Goal: Information Seeking & Learning: Learn about a topic

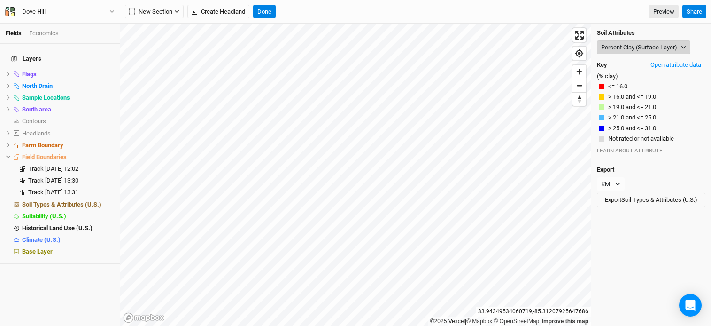
click at [638, 49] on button "Percent Clay (Surface Layer)" at bounding box center [644, 47] width 94 height 14
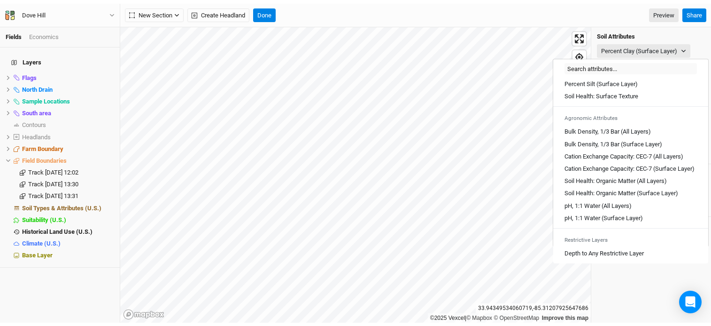
scroll to position [115, 0]
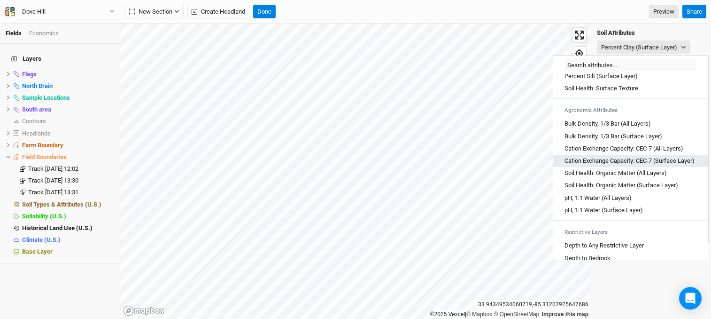
click at [644, 158] on Layer\) "Cation Exchange Capacity: CEC-7 (Surface Layer)" at bounding box center [630, 160] width 130 height 8
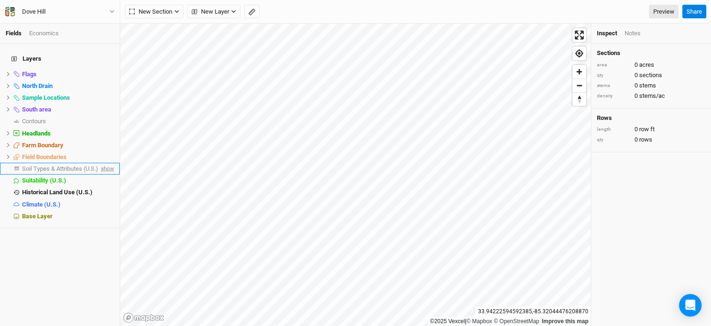
click at [100, 163] on span "show" at bounding box center [106, 169] width 15 height 12
click at [53, 165] on span "Soil Types & Attributes (U.S.)" at bounding box center [61, 168] width 79 height 7
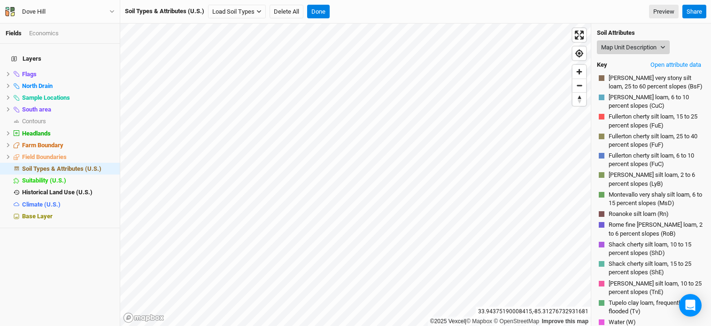
click at [647, 47] on button "Map Unit Description" at bounding box center [633, 47] width 73 height 14
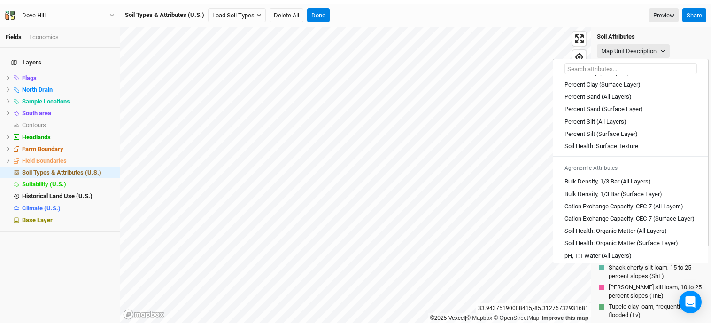
scroll to position [61, 0]
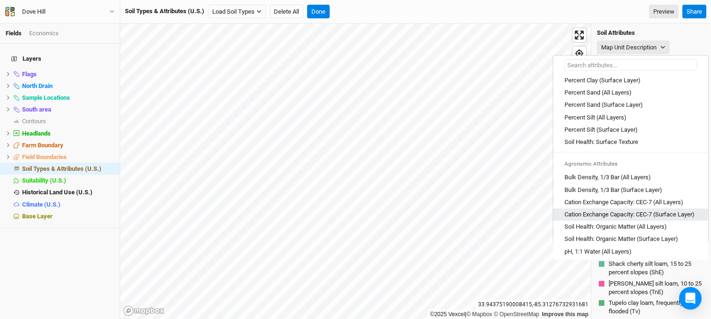
click at [638, 211] on Layer\) "Cation Exchange Capacity: CEC-7 (Surface Layer)" at bounding box center [630, 214] width 130 height 8
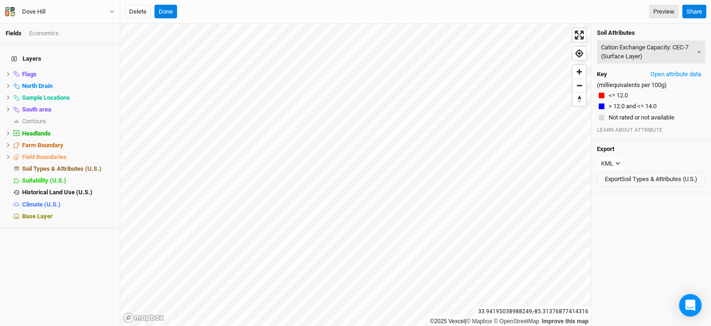
click at [447, 325] on html "Fields Economics Layers Flags hide North Drain hide Sample Locations hide South…" at bounding box center [355, 163] width 711 height 326
click at [626, 96] on button "<= 12.0" at bounding box center [618, 95] width 20 height 9
click at [628, 102] on button "> 12.0 and <= 14.0" at bounding box center [632, 105] width 49 height 9
click at [663, 72] on button "Open attribute data" at bounding box center [676, 74] width 59 height 14
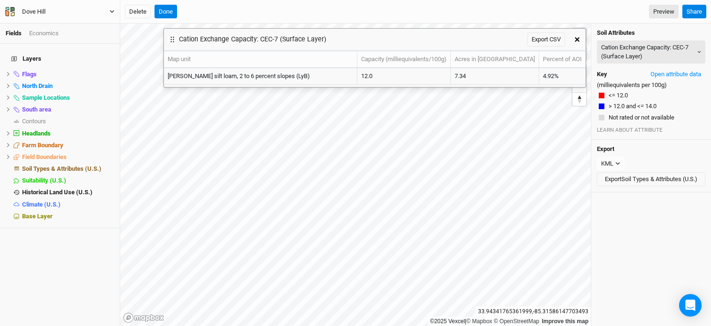
click at [38, 12] on div "Dove Hill" at bounding box center [33, 11] width 23 height 9
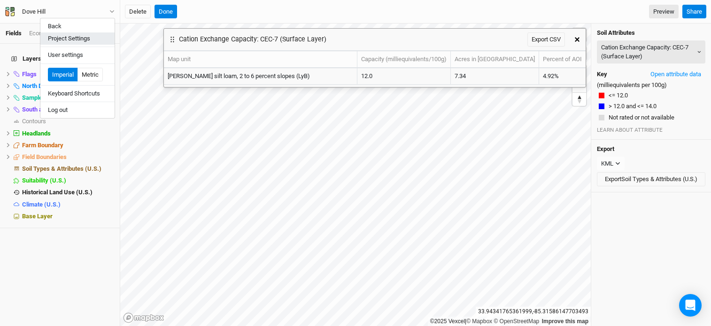
click at [81, 41] on button "Project Settings" at bounding box center [77, 38] width 74 height 12
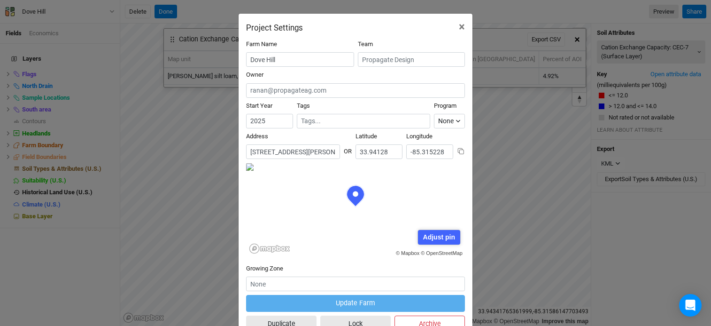
click at [291, 151] on input "190 Lester Road, Cedartown, Georgia 30125, United States" at bounding box center [293, 151] width 94 height 15
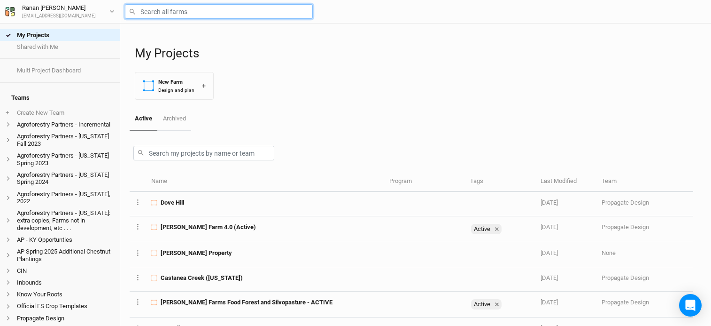
click at [177, 16] on input "text" at bounding box center [219, 11] width 188 height 15
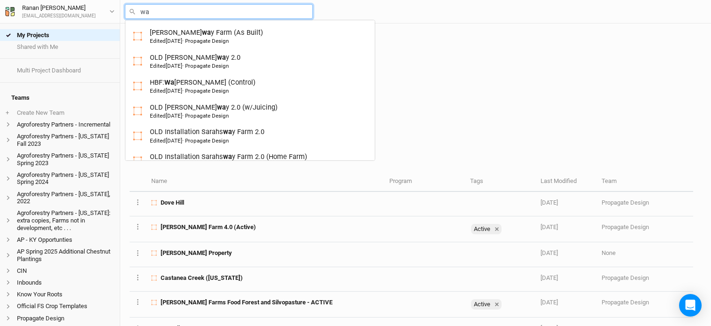
type input "war"
type input "[PERSON_NAME]-[PERSON_NAME]"
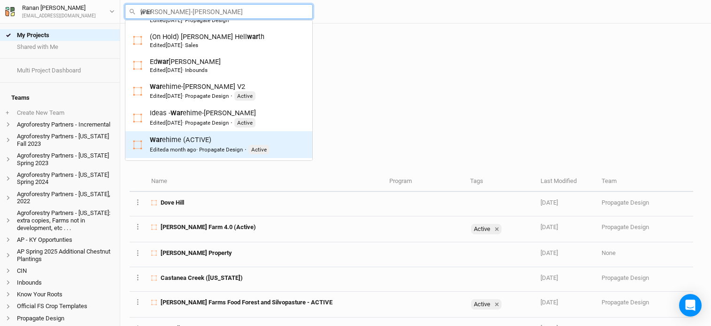
scroll to position [76, 0]
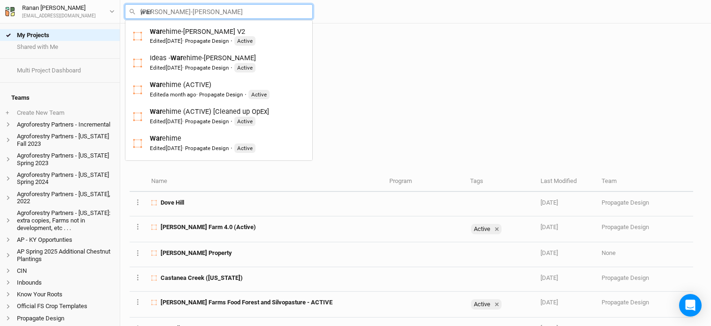
click at [216, 145] on div "Edited [DATE] · Propagate Design" at bounding box center [189, 148] width 79 height 8
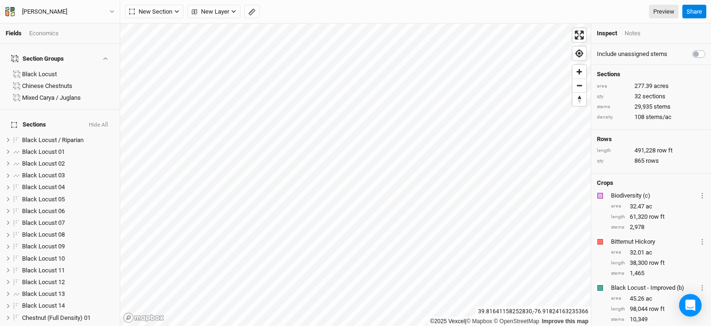
click at [40, 30] on div "Economics" at bounding box center [44, 33] width 30 height 8
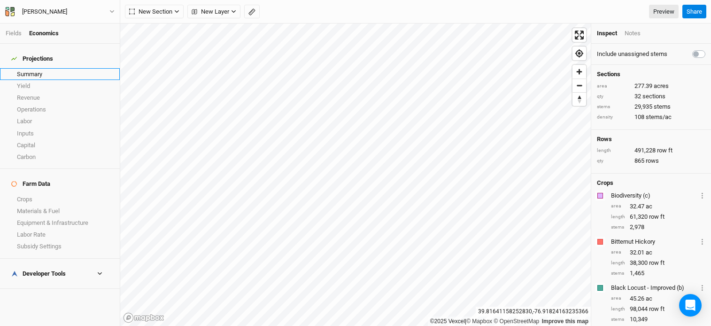
drag, startPoint x: 64, startPoint y: 67, endPoint x: 43, endPoint y: 71, distance: 21.6
click at [64, 68] on link "Summary" at bounding box center [60, 74] width 120 height 12
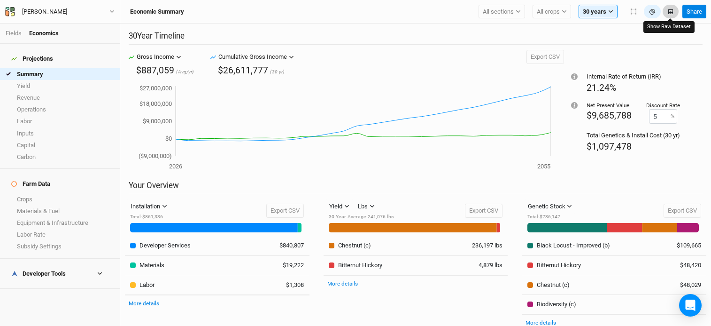
click at [667, 13] on button "button" at bounding box center [671, 12] width 16 height 14
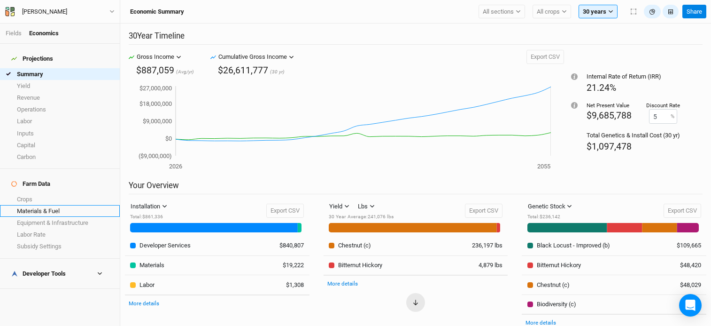
click at [72, 205] on link "Materials & Fuel" at bounding box center [60, 211] width 120 height 12
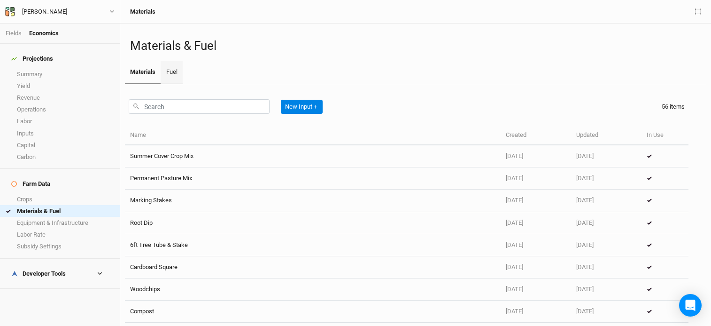
click at [182, 77] on link "Fuel" at bounding box center [172, 72] width 22 height 23
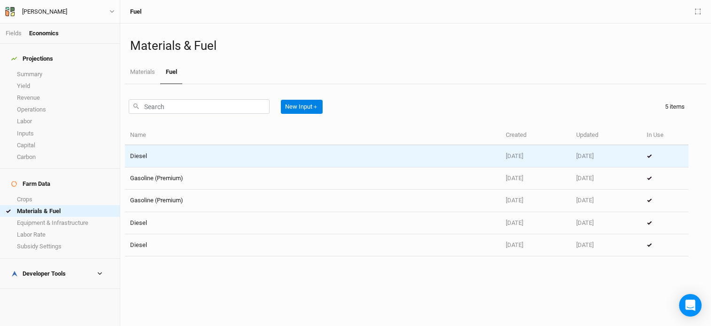
click at [187, 147] on td "Diesel" at bounding box center [313, 156] width 376 height 22
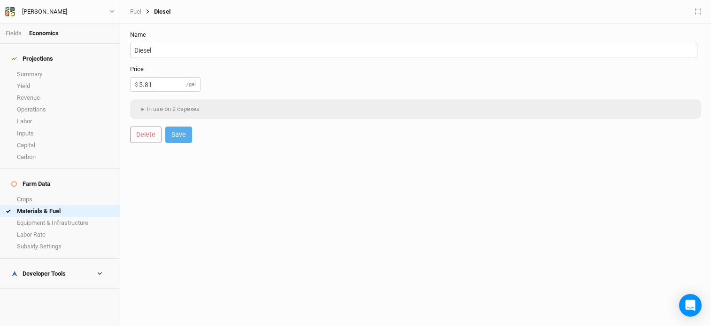
click at [133, 7] on div "Fuel Diesel" at bounding box center [416, 12] width 582 height 12
click at [135, 10] on link "Fuel" at bounding box center [135, 12] width 11 height 8
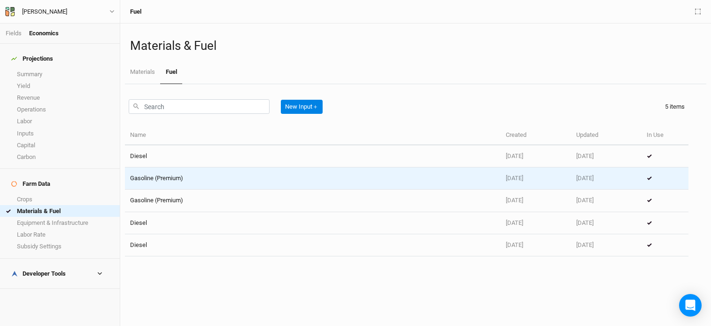
click at [181, 178] on td "Gasoline (Premium)" at bounding box center [313, 178] width 376 height 22
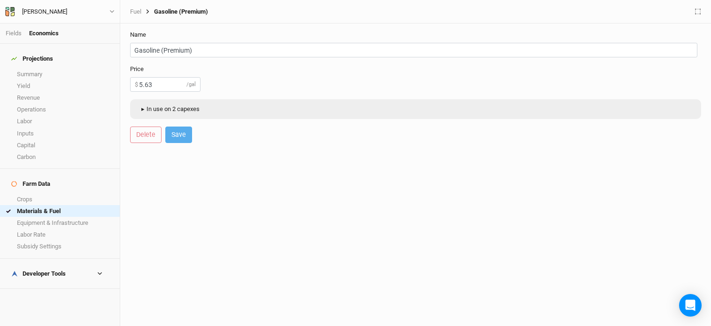
click at [163, 110] on button "▸ In use on 2 capexes" at bounding box center [169, 109] width 69 height 14
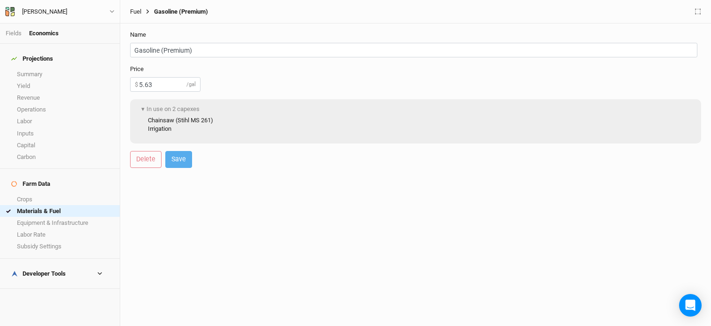
click at [135, 8] on link "Fuel" at bounding box center [135, 12] width 11 height 8
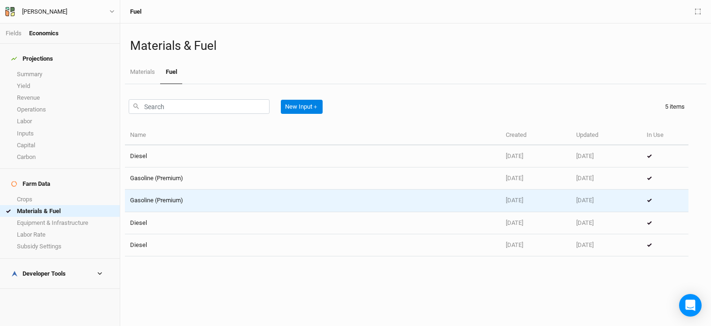
click at [192, 203] on td "Gasoline (Premium)" at bounding box center [313, 200] width 376 height 22
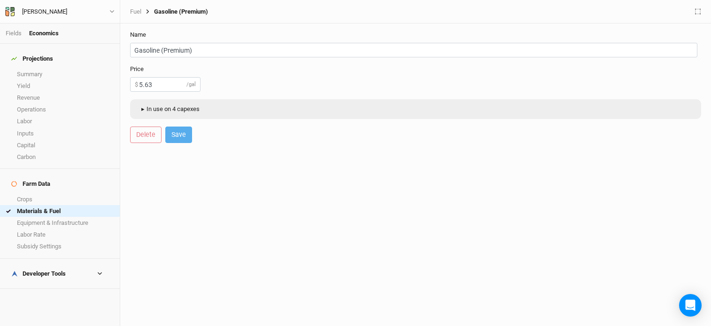
click at [172, 112] on button "▸ In use on 4 capexes" at bounding box center [169, 109] width 69 height 14
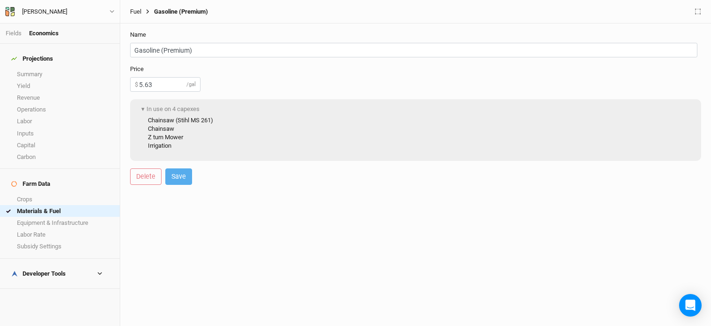
click at [134, 12] on link "Fuel" at bounding box center [135, 12] width 11 height 8
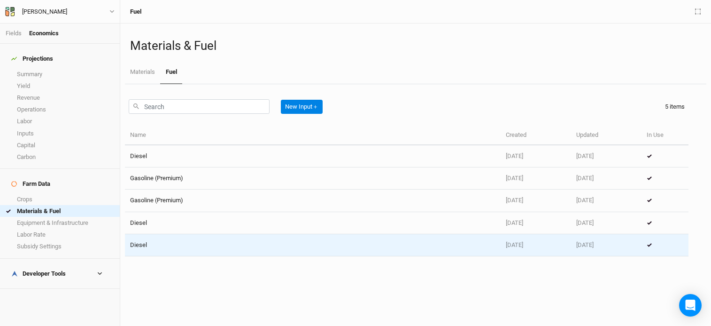
click at [203, 245] on td "Diesel" at bounding box center [313, 245] width 376 height 22
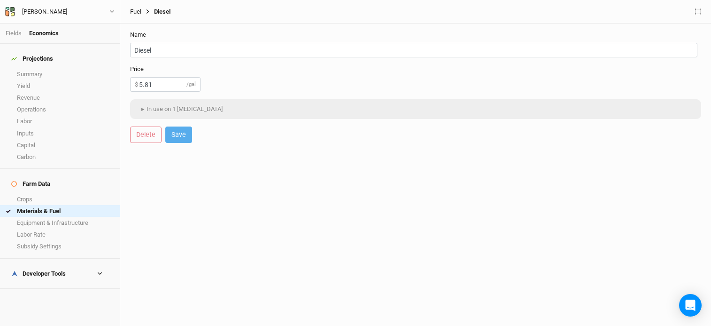
click at [130, 14] on link "Fuel" at bounding box center [135, 12] width 11 height 8
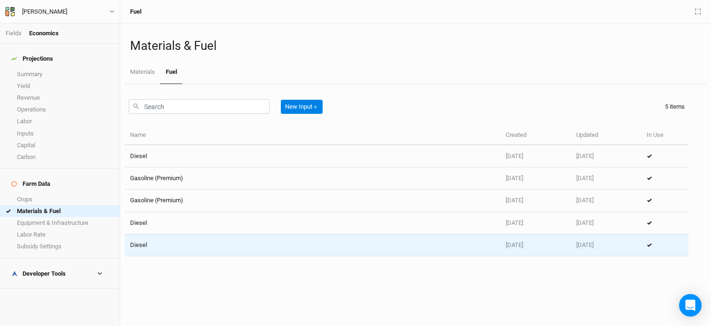
click at [183, 242] on td "Diesel" at bounding box center [313, 245] width 376 height 22
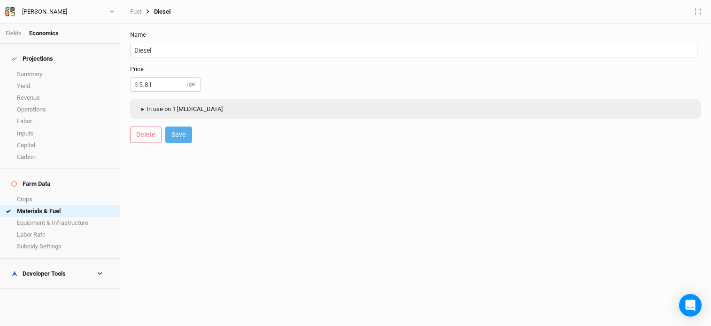
click at [161, 108] on button "▸ In use on 1 [MEDICAL_DATA]" at bounding box center [181, 109] width 92 height 14
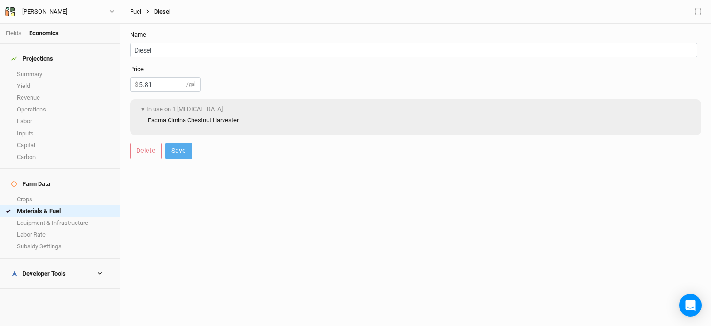
click at [136, 8] on link "Fuel" at bounding box center [135, 12] width 11 height 8
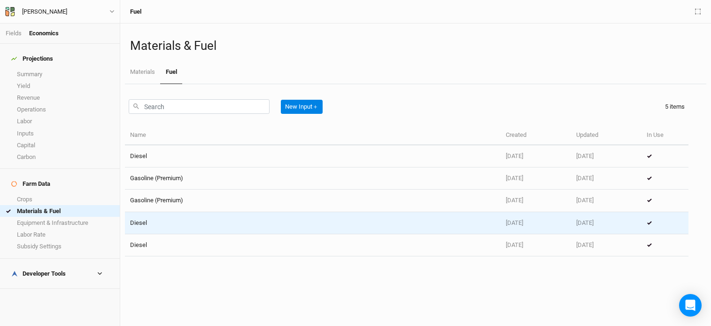
click at [171, 230] on td "Diesel" at bounding box center [313, 223] width 376 height 22
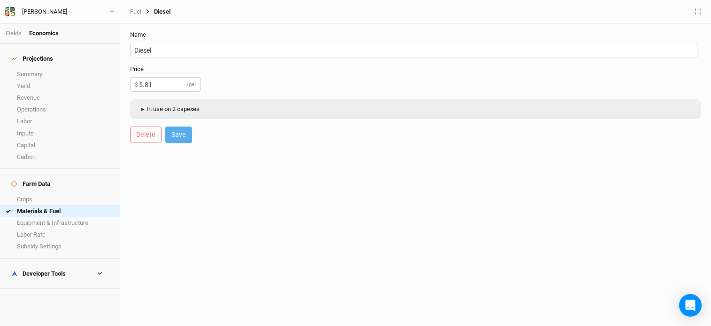
click at [195, 110] on button "▸ In use on 2 capexes" at bounding box center [169, 109] width 69 height 14
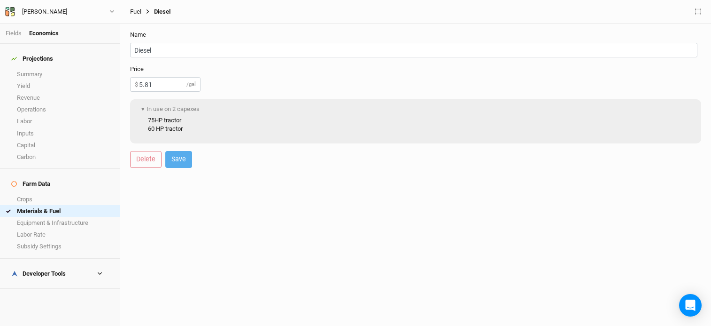
click at [134, 11] on link "Fuel" at bounding box center [135, 12] width 11 height 8
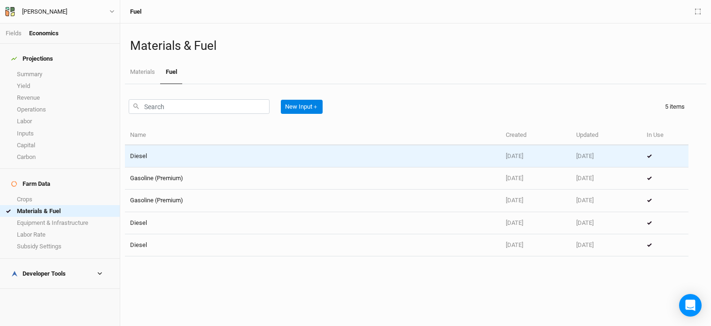
click at [166, 155] on td "Diesel" at bounding box center [313, 156] width 376 height 22
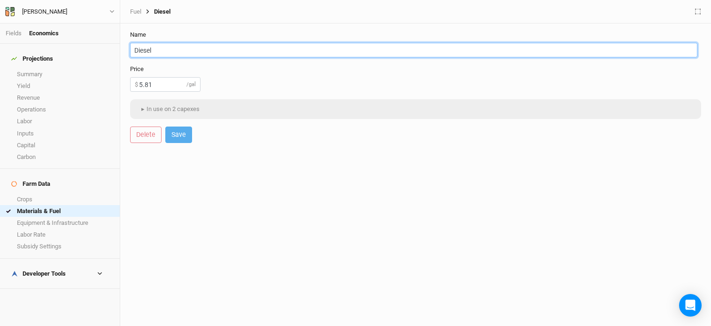
click at [179, 44] on input "Diesel" at bounding box center [414, 50] width 568 height 15
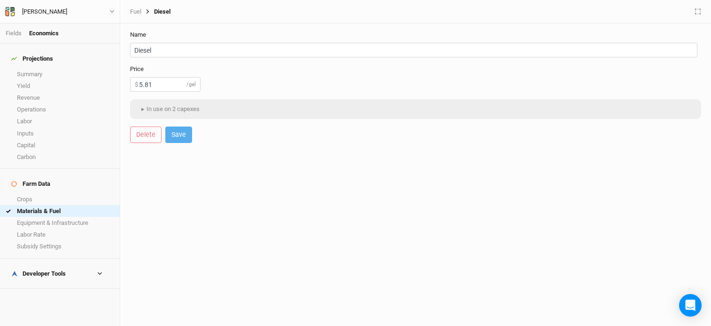
click at [143, 13] on div "Diesel" at bounding box center [155, 12] width 29 height 8
click at [141, 13] on div "Diesel" at bounding box center [155, 12] width 29 height 8
click at [135, 11] on link "Fuel" at bounding box center [135, 12] width 11 height 8
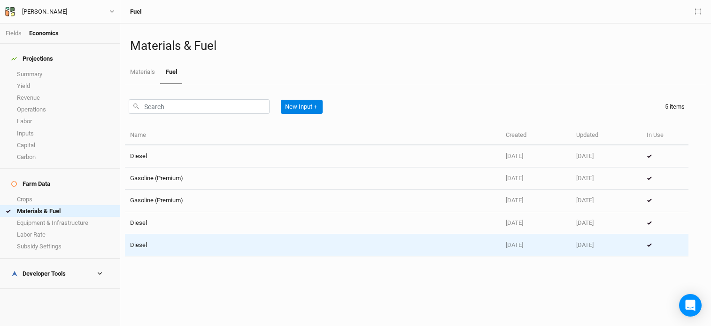
click at [171, 238] on td "Diesel" at bounding box center [313, 245] width 376 height 22
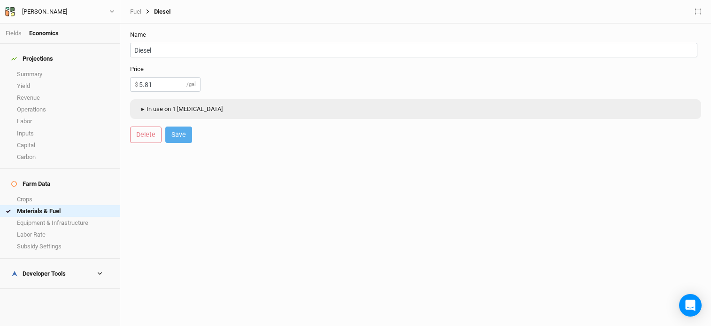
click at [177, 104] on button "▸ In use on 1 [MEDICAL_DATA]" at bounding box center [181, 109] width 92 height 14
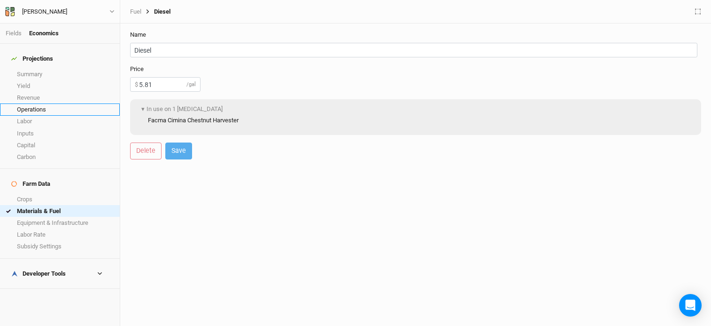
click at [41, 103] on link "Operations" at bounding box center [60, 109] width 120 height 12
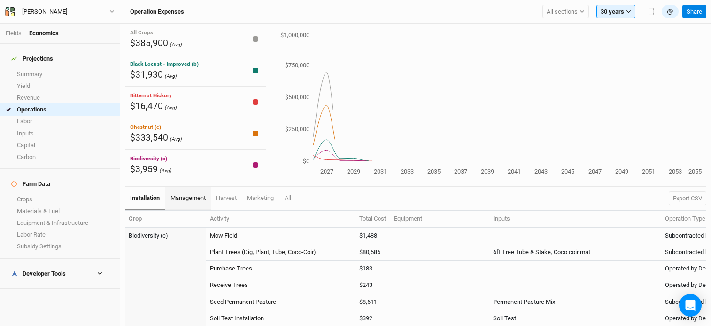
click at [182, 192] on link "management" at bounding box center [188, 198] width 46 height 23
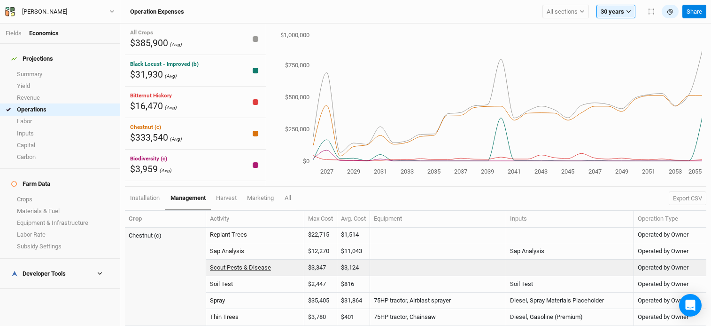
scroll to position [504, 0]
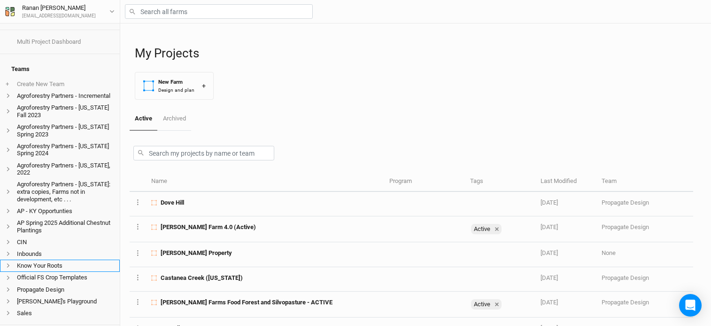
scroll to position [31, 0]
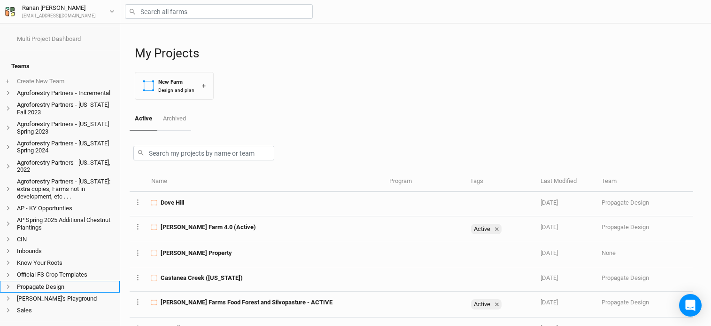
click at [74, 285] on li "Propagate Design" at bounding box center [60, 287] width 120 height 12
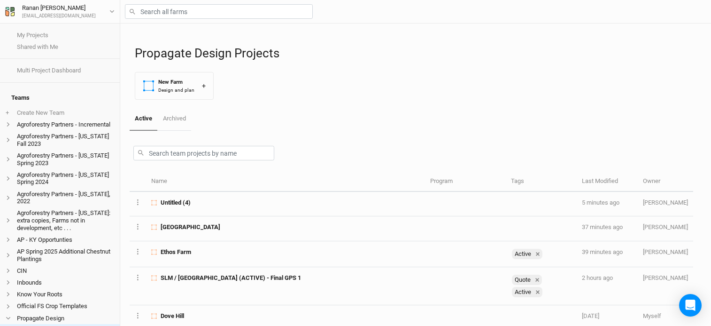
scroll to position [220, 0]
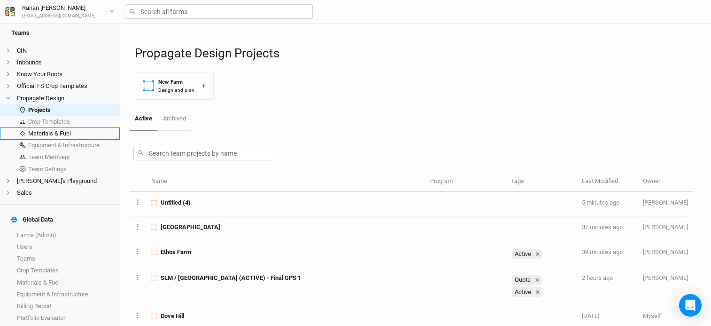
click at [79, 133] on link "Materials & Fuel" at bounding box center [60, 133] width 120 height 12
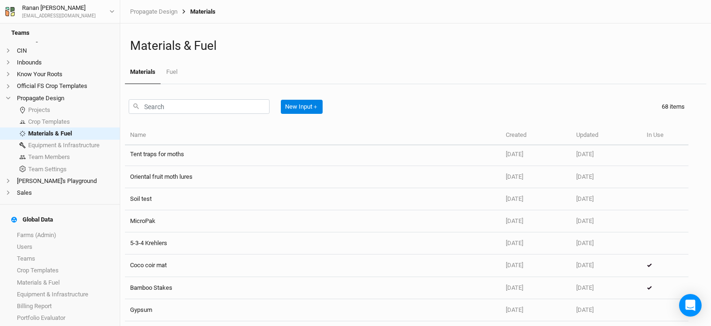
scroll to position [899, 0]
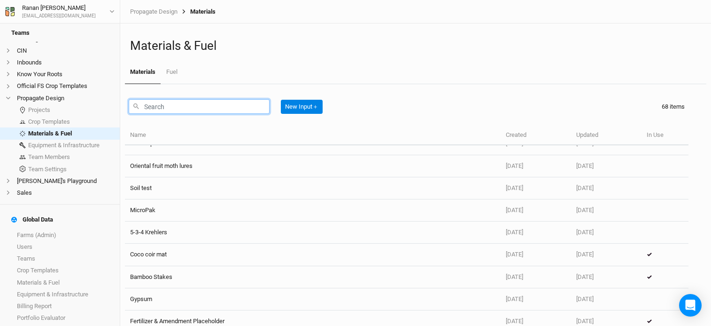
click at [199, 106] on input "text" at bounding box center [199, 106] width 141 height 15
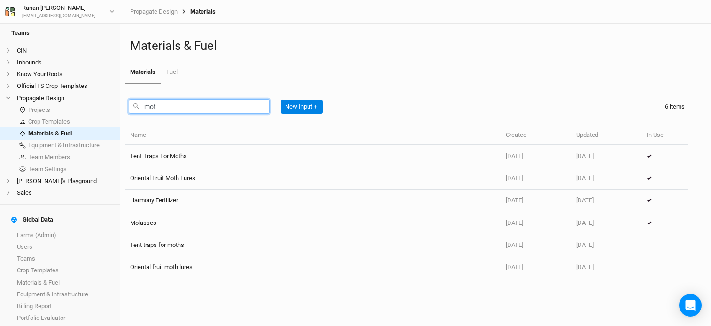
type input "moth"
